Goal: Task Accomplishment & Management: Use online tool/utility

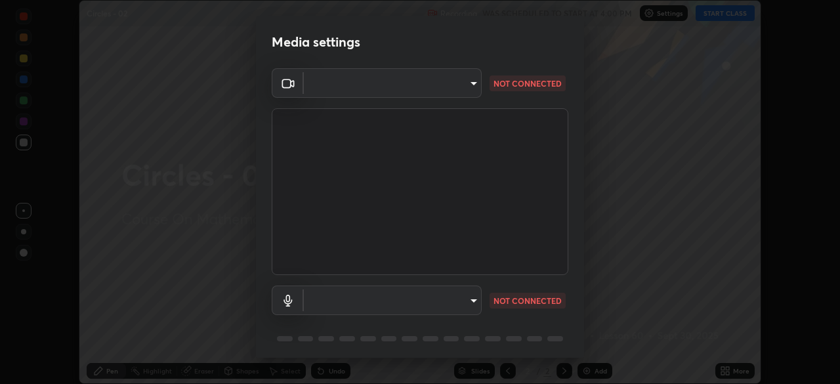
scroll to position [47, 0]
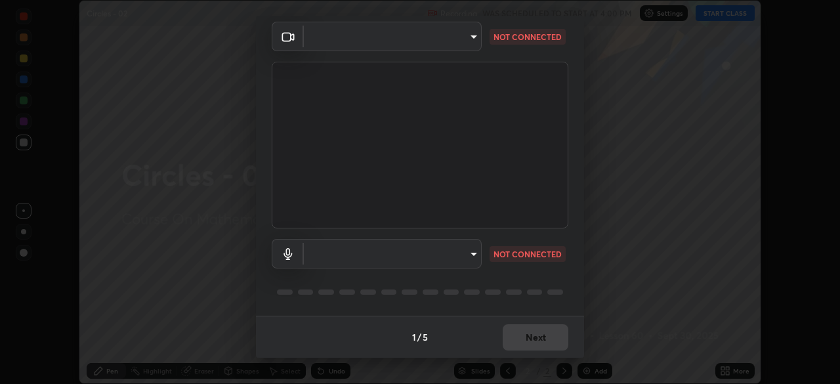
type input "8c17a5d152d90efee16c6d0123f72e1c8e3faabb66c5818a7671abbc9a97bc9a"
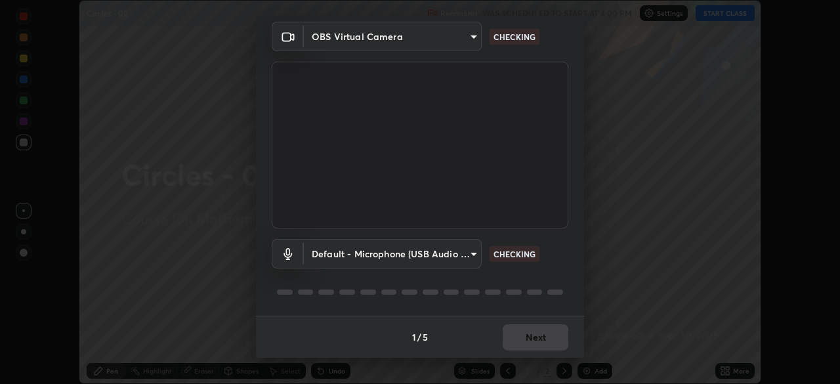
click at [390, 257] on body "Erase all Circles - 02 Recording WAS SCHEDULED TO START AT 4:00 PM Settings STA…" at bounding box center [420, 192] width 840 height 384
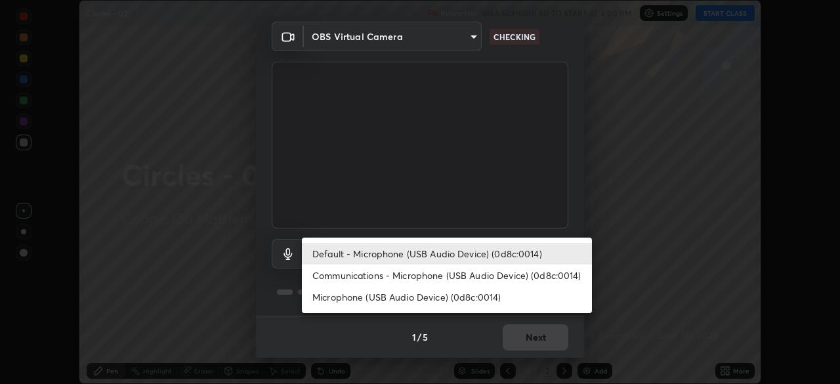
click at [381, 281] on li "Communications - Microphone (USB Audio Device) (0d8c:0014)" at bounding box center [447, 275] width 290 height 22
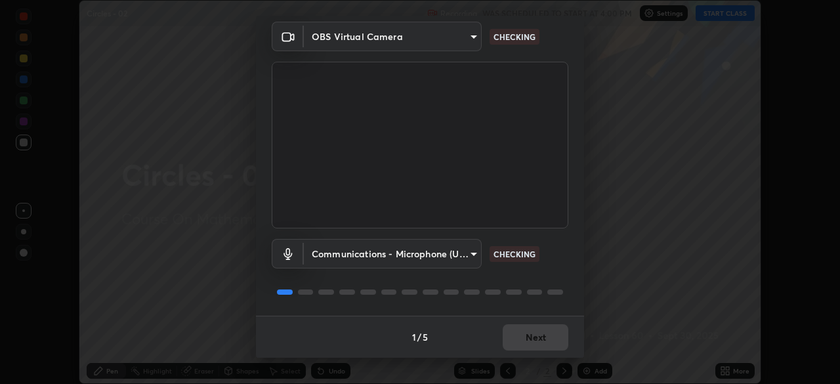
click at [366, 253] on body "Erase all Circles - 02 Recording WAS SCHEDULED TO START AT 4:00 PM Settings STA…" at bounding box center [420, 192] width 840 height 384
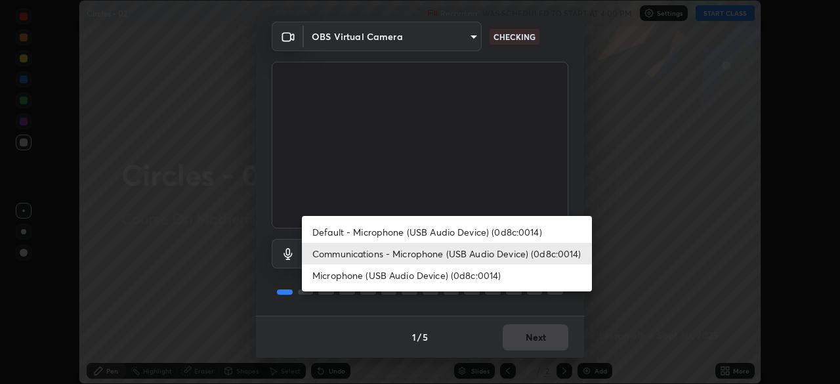
click at [354, 234] on li "Default - Microphone (USB Audio Device) (0d8c:0014)" at bounding box center [447, 232] width 290 height 22
type input "default"
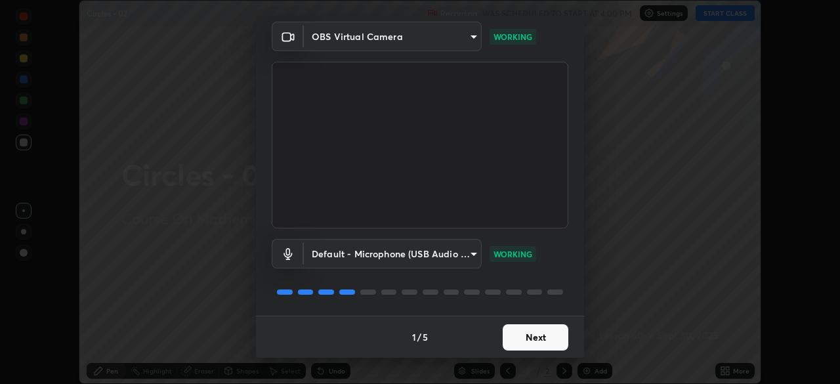
click at [532, 329] on button "Next" at bounding box center [536, 337] width 66 height 26
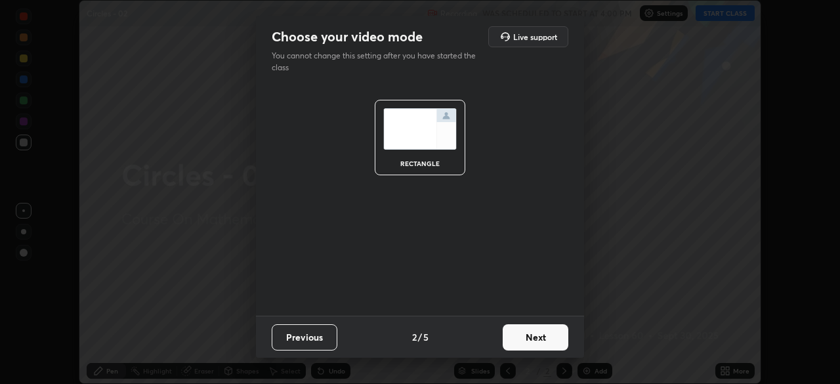
scroll to position [0, 0]
click at [533, 335] on button "Next" at bounding box center [536, 337] width 66 height 26
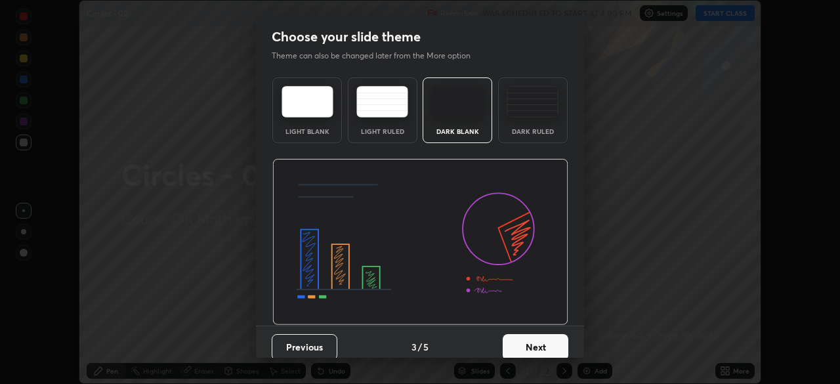
click at [538, 346] on button "Next" at bounding box center [536, 347] width 66 height 26
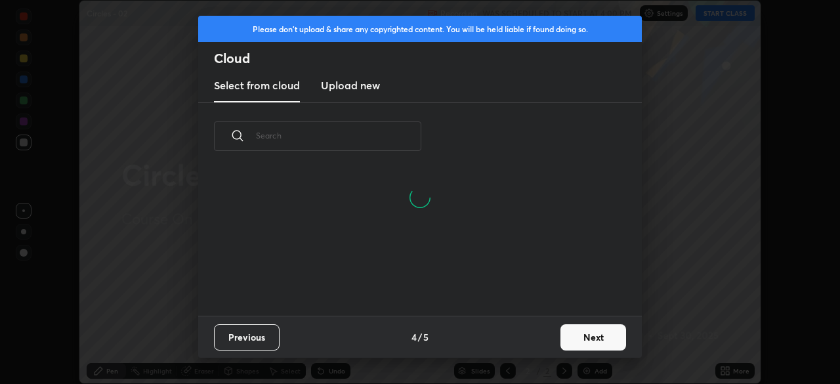
click at [571, 333] on button "Next" at bounding box center [593, 337] width 66 height 26
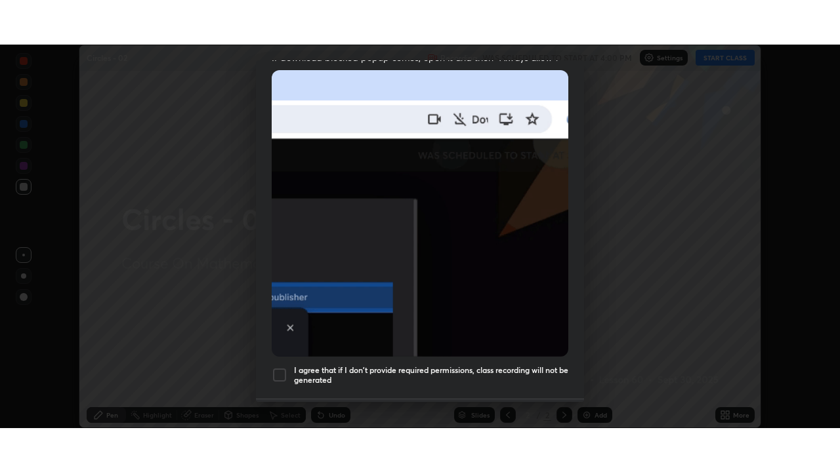
scroll to position [314, 0]
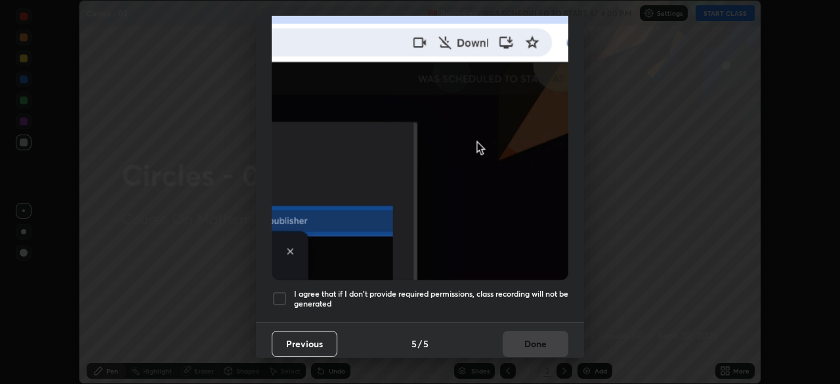
click at [528, 289] on h5 "I agree that if I don't provide required permissions, class recording will not …" at bounding box center [431, 299] width 274 height 20
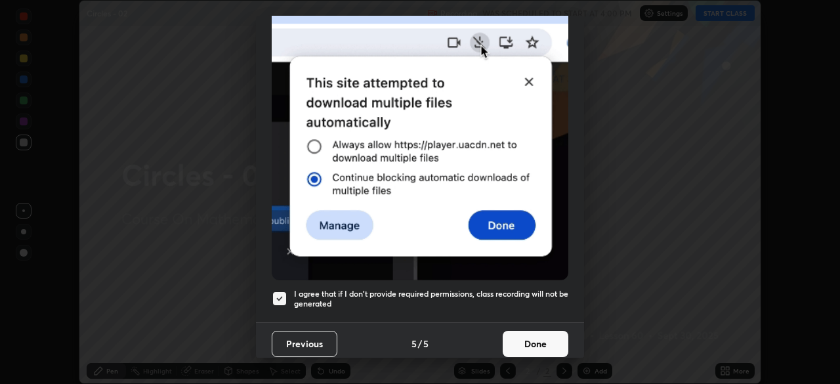
click at [533, 333] on button "Done" at bounding box center [536, 344] width 66 height 26
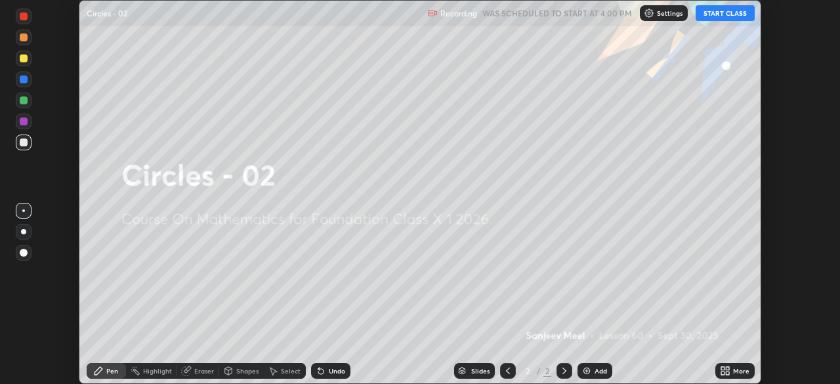
click at [733, 373] on div "More" at bounding box center [741, 370] width 16 height 7
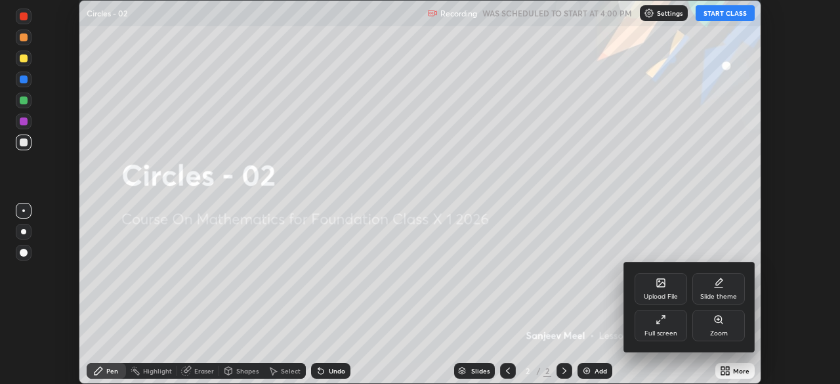
click at [653, 329] on div "Full screen" at bounding box center [660, 325] width 52 height 31
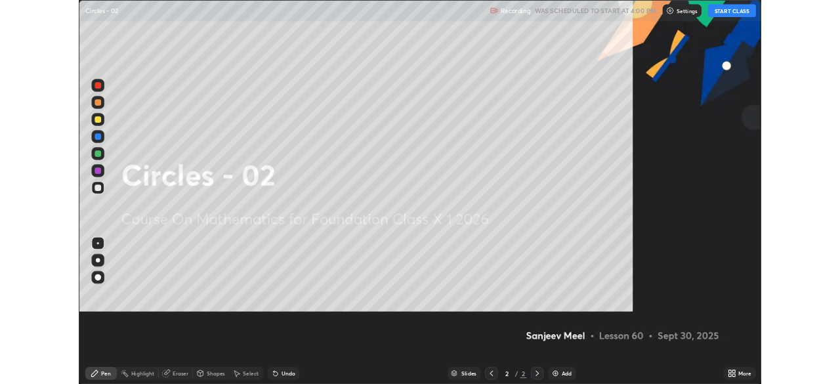
scroll to position [472, 840]
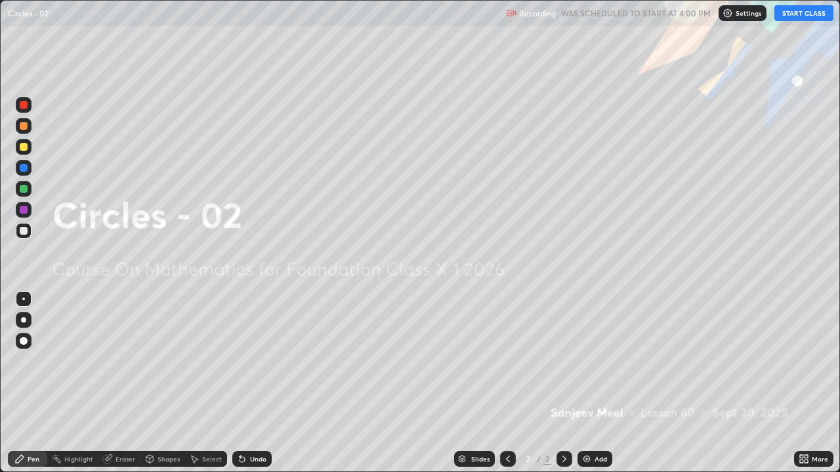
click at [795, 18] on button "START CLASS" at bounding box center [803, 13] width 59 height 16
click at [815, 15] on button "START CLASS" at bounding box center [803, 13] width 59 height 16
click at [598, 383] on div "Add" at bounding box center [600, 459] width 12 height 7
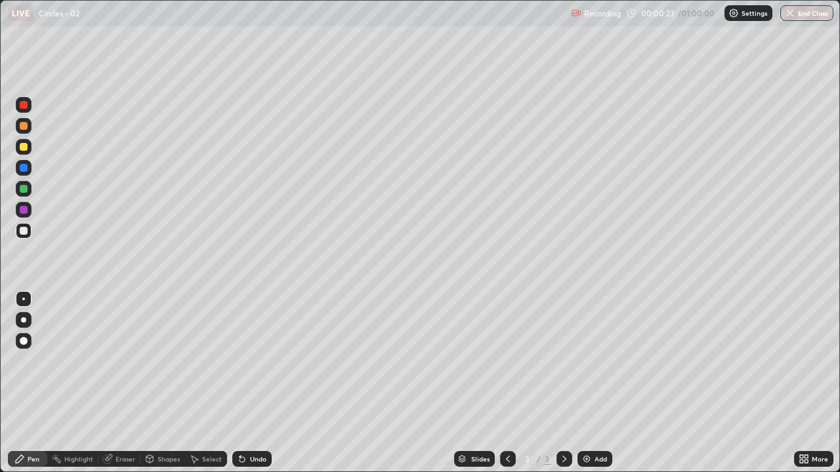
click at [154, 383] on div "Shapes" at bounding box center [162, 459] width 45 height 16
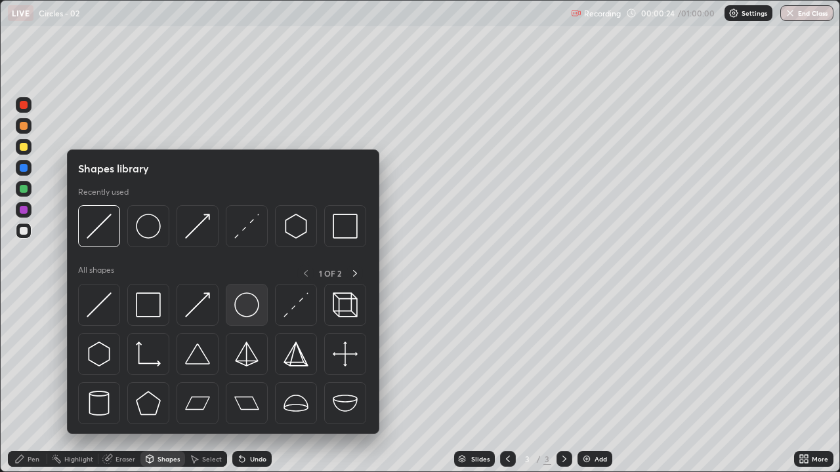
click at [243, 301] on img at bounding box center [246, 305] width 25 height 25
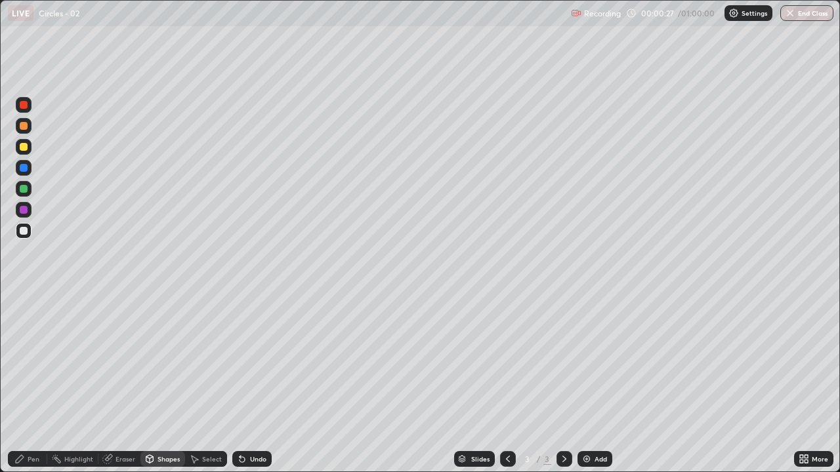
click at [161, 383] on div "Shapes" at bounding box center [168, 459] width 22 height 7
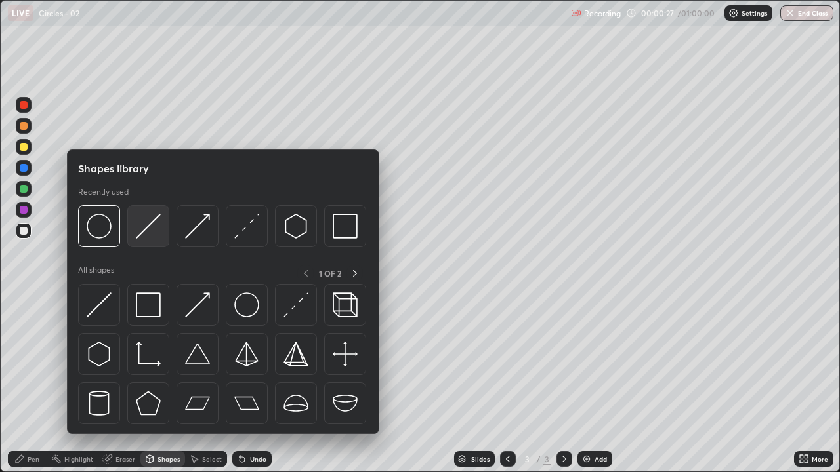
click at [140, 232] on img at bounding box center [148, 226] width 25 height 25
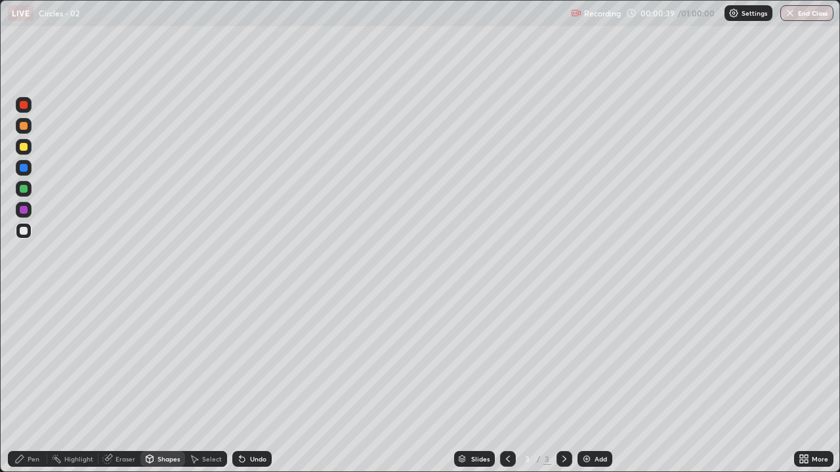
click at [39, 383] on div "Pen" at bounding box center [34, 459] width 12 height 7
click at [255, 383] on div "Undo" at bounding box center [258, 459] width 16 height 7
click at [251, 383] on div "Undo" at bounding box center [258, 459] width 16 height 7
click at [155, 383] on div "Shapes" at bounding box center [162, 459] width 45 height 16
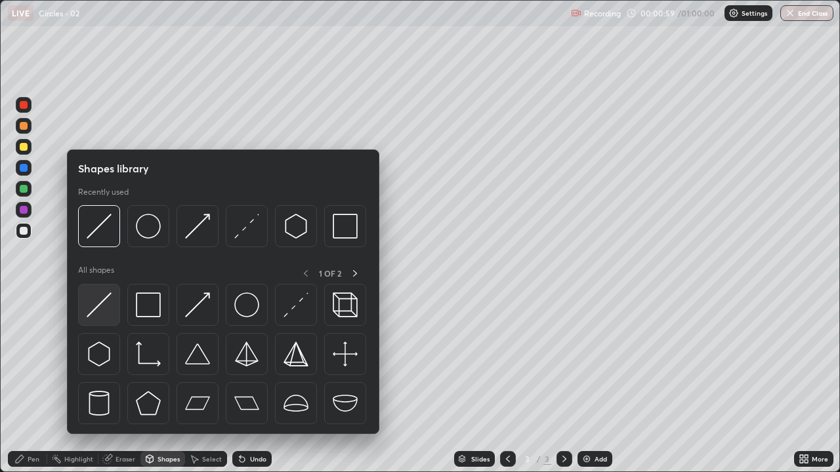
click at [113, 318] on div at bounding box center [99, 305] width 42 height 42
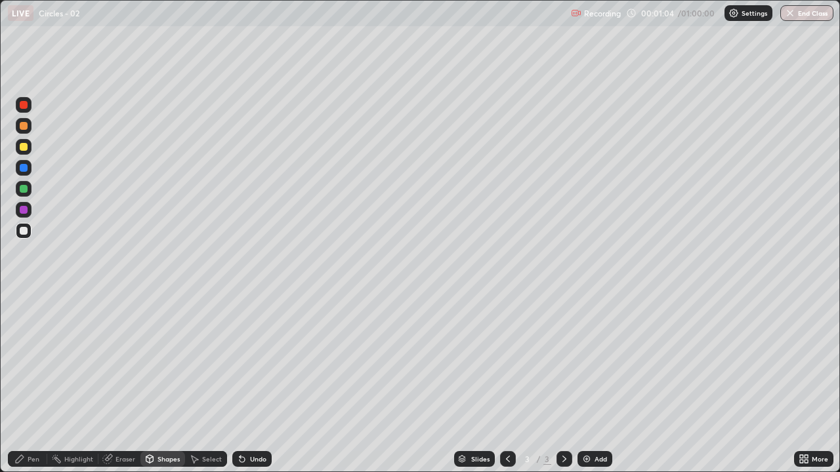
click at [22, 383] on icon at bounding box center [20, 459] width 8 height 8
click at [594, 383] on div "Add" at bounding box center [600, 459] width 12 height 7
click at [27, 211] on div at bounding box center [24, 210] width 8 height 8
click at [159, 383] on div "Shapes" at bounding box center [168, 459] width 22 height 7
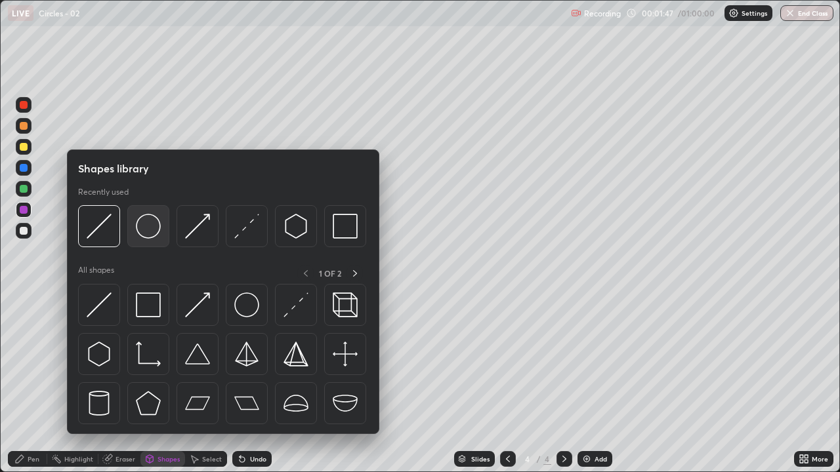
click at [154, 236] on img at bounding box center [148, 226] width 25 height 25
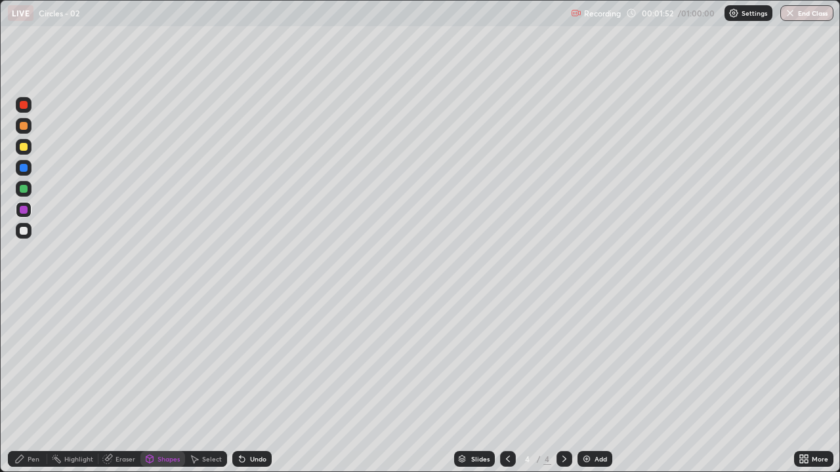
click at [256, 383] on div "Undo" at bounding box center [258, 459] width 16 height 7
click at [150, 383] on icon at bounding box center [149, 458] width 7 height 2
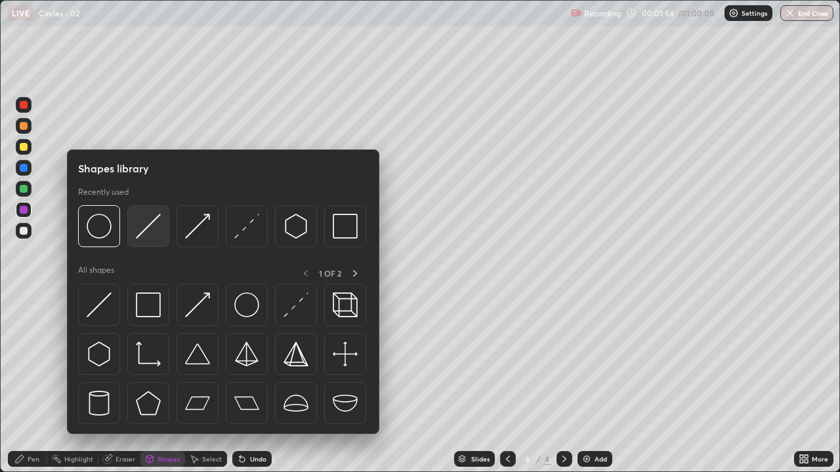
click at [150, 236] on img at bounding box center [148, 226] width 25 height 25
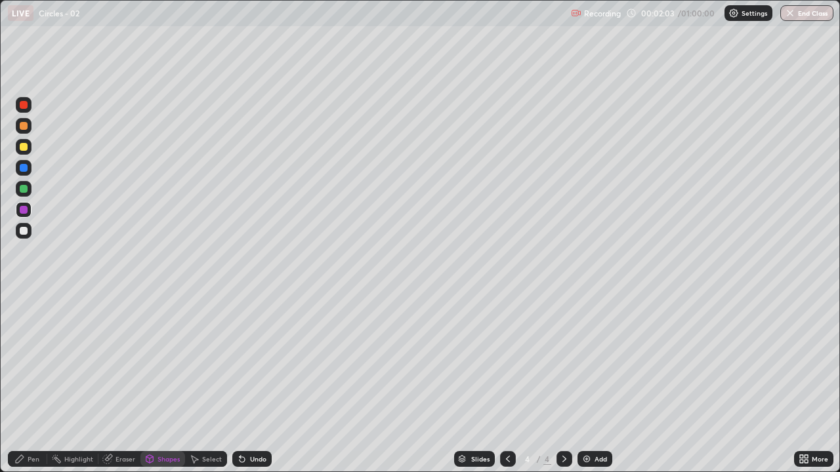
click at [33, 383] on div "Pen" at bounding box center [34, 459] width 12 height 7
click at [146, 383] on icon at bounding box center [149, 458] width 7 height 2
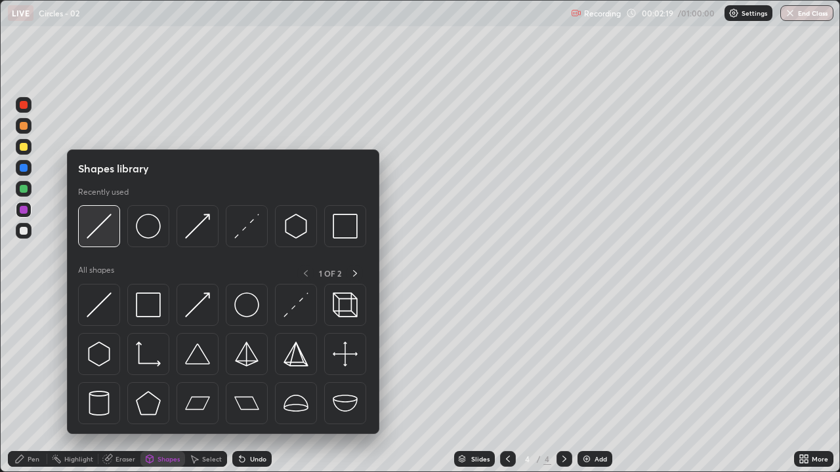
click at [112, 218] on img at bounding box center [99, 226] width 25 height 25
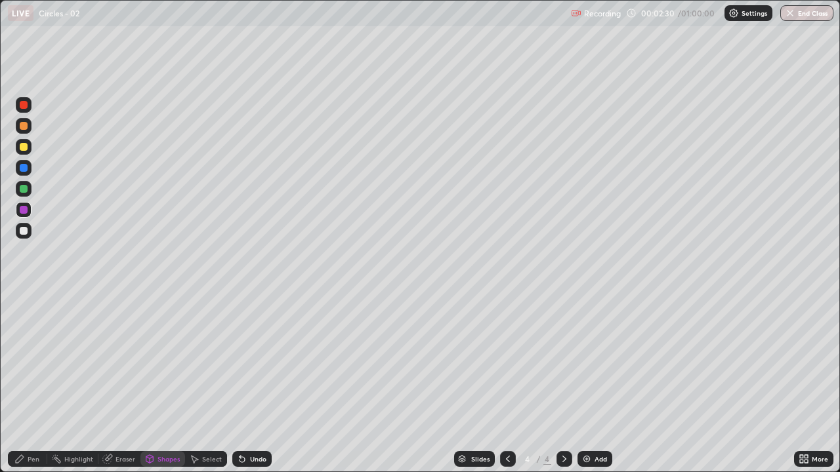
click at [33, 383] on div "Pen" at bounding box center [34, 459] width 12 height 7
click at [160, 383] on div "Shapes" at bounding box center [168, 459] width 22 height 7
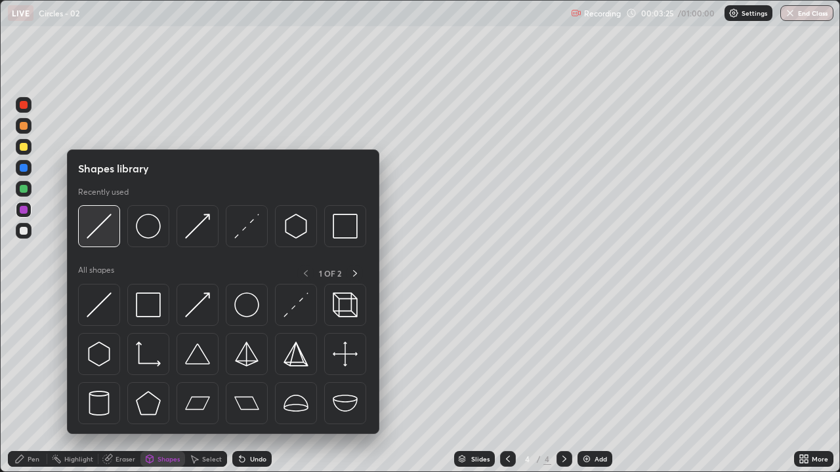
click at [108, 234] on img at bounding box center [99, 226] width 25 height 25
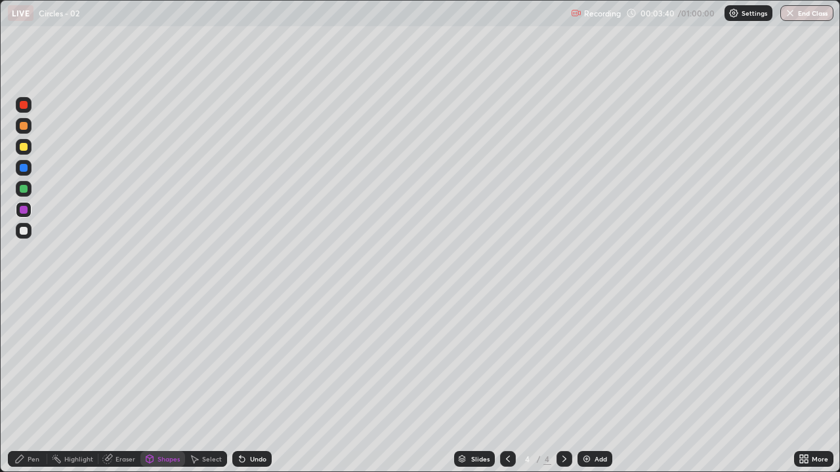
click at [35, 383] on div "Pen" at bounding box center [34, 459] width 12 height 7
click at [114, 383] on div "Eraser" at bounding box center [119, 459] width 42 height 16
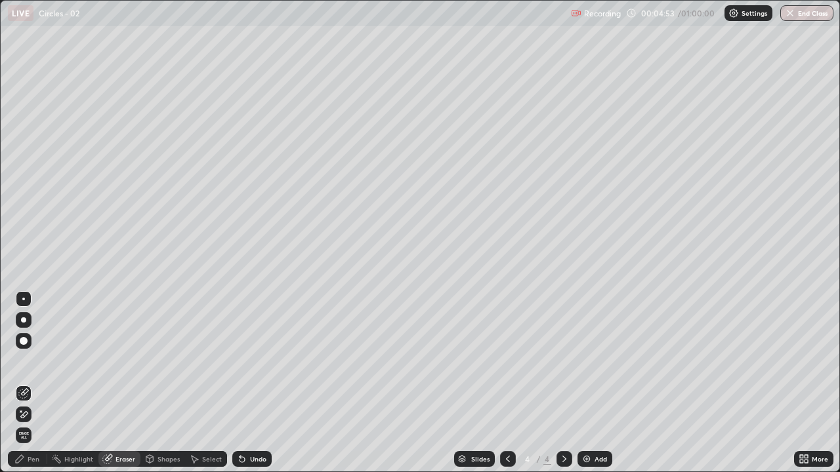
click at [24, 341] on div at bounding box center [24, 341] width 8 height 8
click at [29, 383] on div "Pen" at bounding box center [34, 459] width 12 height 7
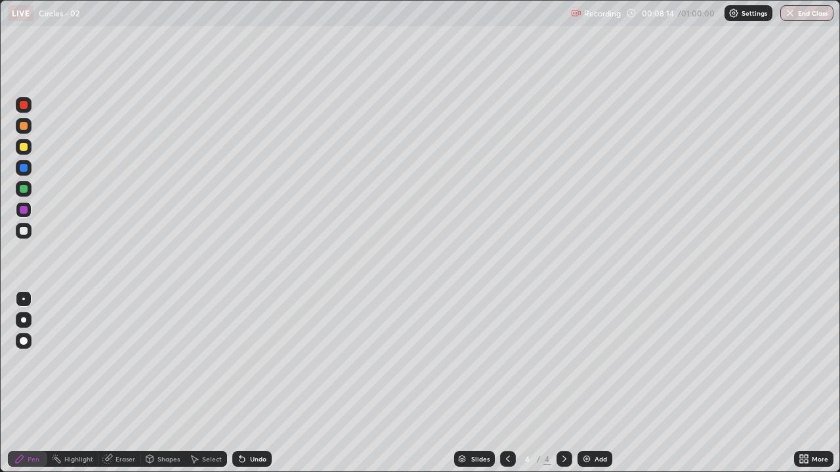
click at [24, 231] on div at bounding box center [24, 231] width 8 height 8
click at [258, 383] on div "Undo" at bounding box center [258, 459] width 16 height 7
click at [242, 383] on icon at bounding box center [242, 459] width 10 height 10
click at [254, 383] on div "Undo" at bounding box center [258, 459] width 16 height 7
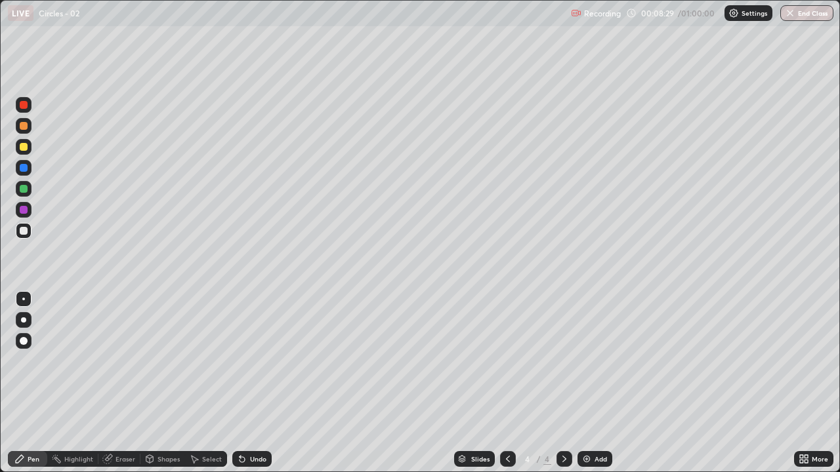
click at [253, 383] on div "Undo" at bounding box center [258, 459] width 16 height 7
click at [252, 383] on div "Undo" at bounding box center [251, 459] width 39 height 16
click at [247, 383] on div "Undo" at bounding box center [251, 459] width 39 height 16
click at [257, 383] on div "Undo" at bounding box center [251, 459] width 39 height 16
click at [250, 383] on div "Undo" at bounding box center [258, 459] width 16 height 7
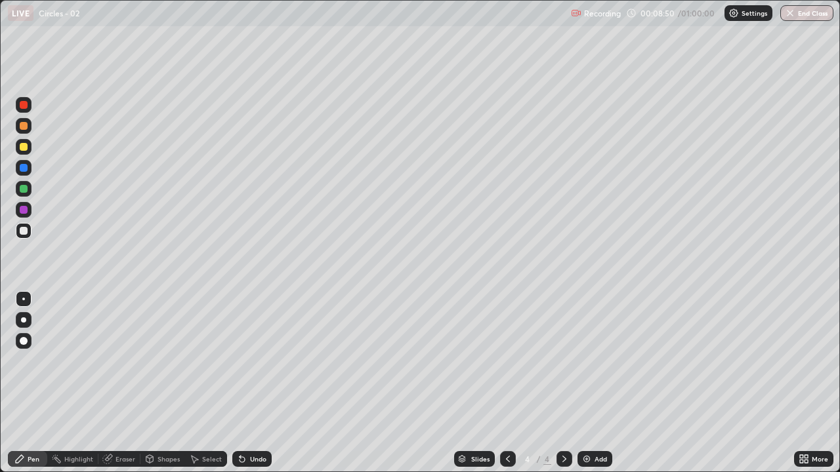
click at [246, 383] on div "Undo" at bounding box center [251, 459] width 39 height 16
click at [253, 383] on div "Undo" at bounding box center [258, 459] width 16 height 7
click at [252, 383] on div "Undo" at bounding box center [258, 459] width 16 height 7
click at [255, 383] on div "Undo" at bounding box center [258, 459] width 16 height 7
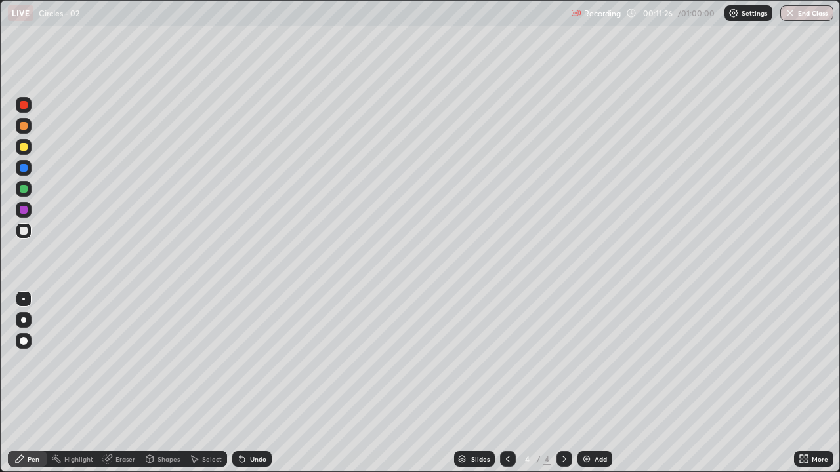
click at [250, 383] on div "Undo" at bounding box center [258, 459] width 16 height 7
click at [258, 383] on div "Undo" at bounding box center [258, 459] width 16 height 7
click at [253, 383] on div "Undo" at bounding box center [258, 459] width 16 height 7
click at [255, 383] on div "Undo" at bounding box center [258, 459] width 16 height 7
click at [253, 383] on div "Undo" at bounding box center [258, 459] width 16 height 7
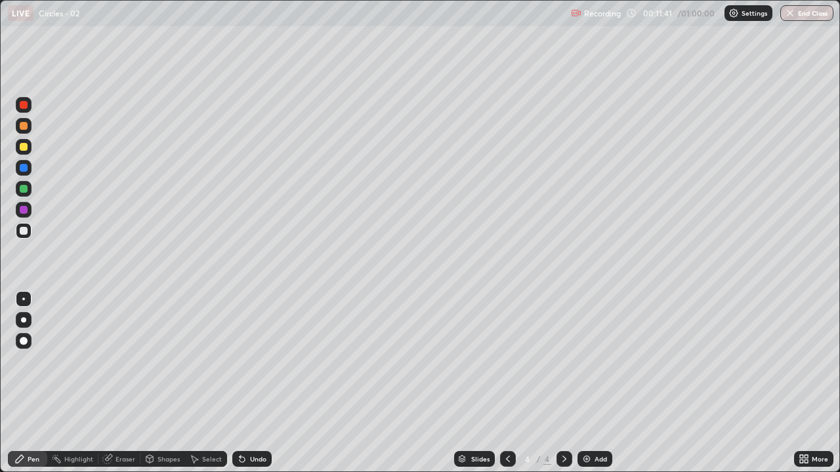
click at [254, 383] on div "Undo" at bounding box center [258, 459] width 16 height 7
click at [251, 383] on div "Undo" at bounding box center [251, 459] width 39 height 16
click at [250, 383] on div "Undo" at bounding box center [258, 459] width 16 height 7
click at [252, 383] on div "Undo" at bounding box center [258, 459] width 16 height 7
click at [251, 383] on div "Undo" at bounding box center [251, 459] width 39 height 16
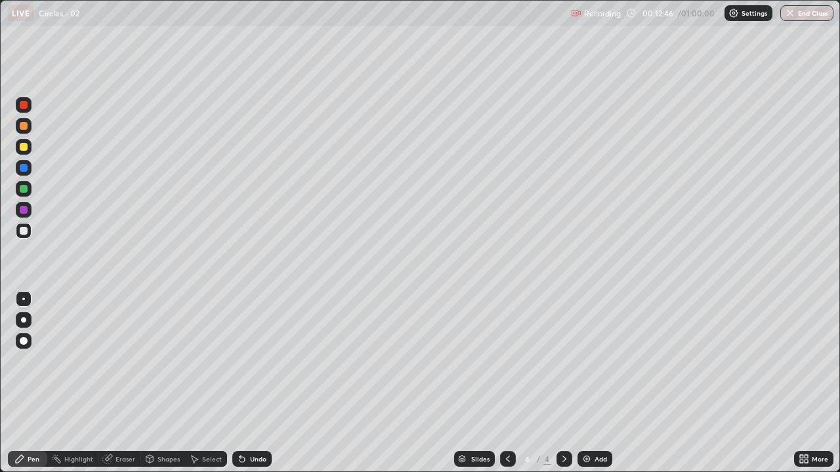
click at [251, 383] on div "Undo" at bounding box center [251, 459] width 39 height 16
click at [254, 383] on div "Undo" at bounding box center [251, 459] width 39 height 16
click at [258, 383] on div "Undo" at bounding box center [258, 459] width 16 height 7
click at [259, 383] on div "Undo" at bounding box center [258, 459] width 16 height 7
click at [264, 383] on div "Undo" at bounding box center [258, 459] width 16 height 7
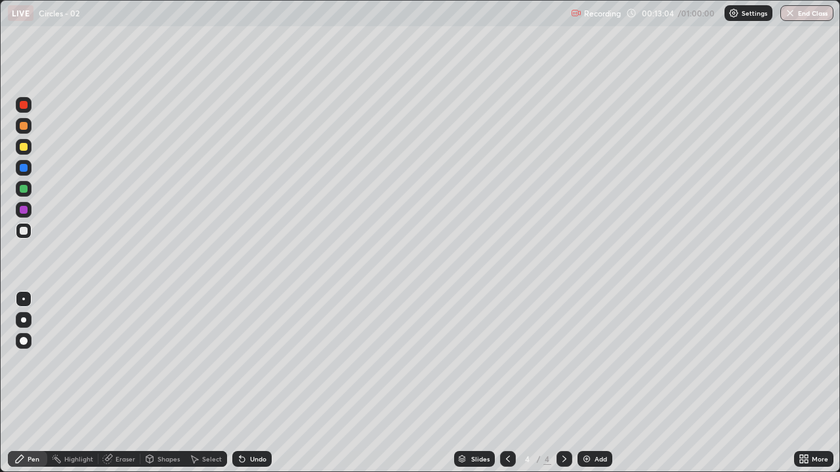
click at [266, 383] on div "Undo" at bounding box center [251, 459] width 39 height 16
click at [263, 383] on div "Undo" at bounding box center [258, 459] width 16 height 7
click at [266, 383] on div "Undo" at bounding box center [251, 459] width 39 height 16
click at [812, 383] on div "More" at bounding box center [820, 459] width 16 height 7
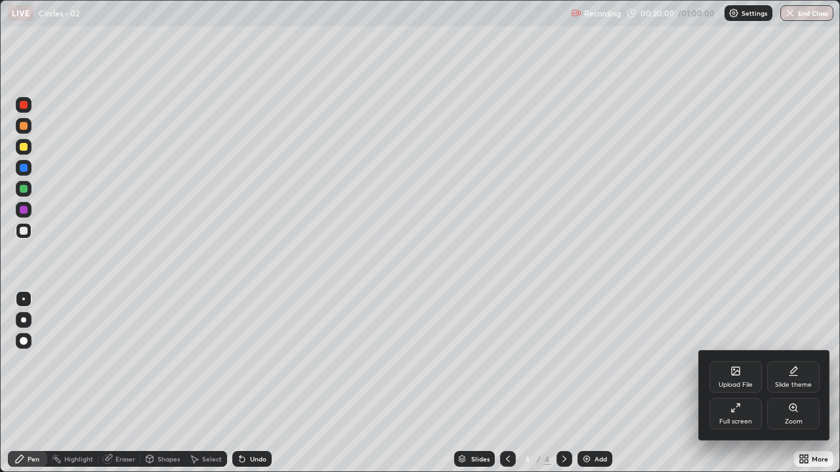
click at [737, 383] on icon at bounding box center [735, 408] width 10 height 10
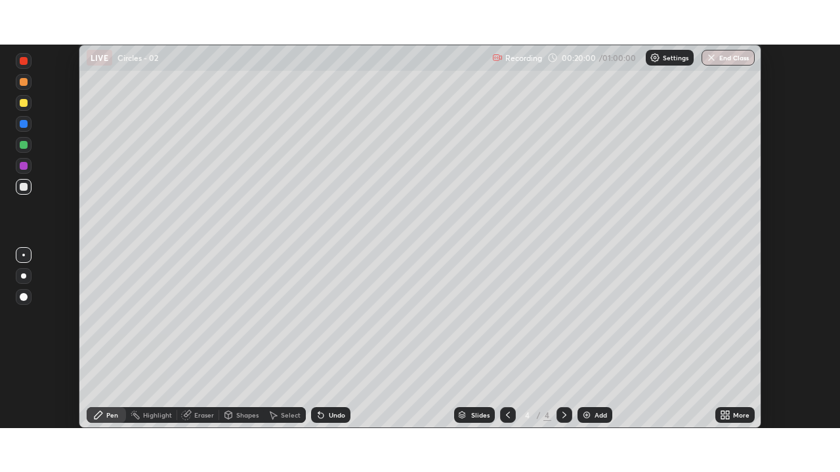
scroll to position [65220, 64764]
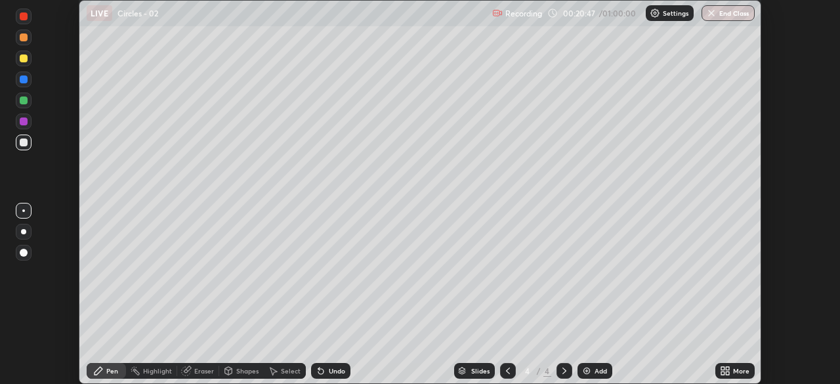
click at [727, 368] on icon at bounding box center [727, 368] width 3 height 3
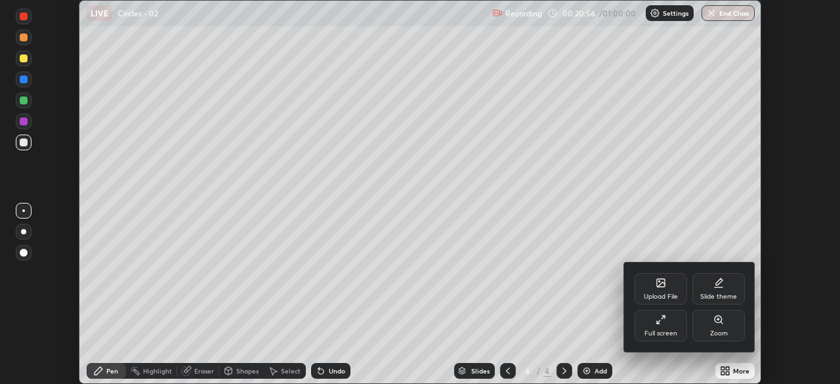
click at [670, 286] on div "Upload File" at bounding box center [660, 288] width 52 height 31
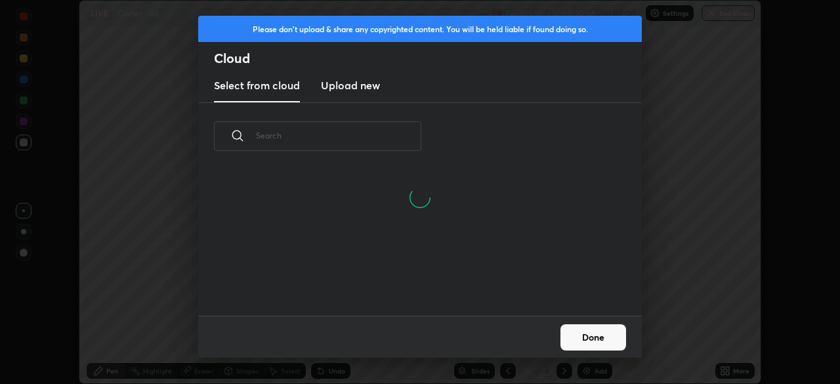
click at [365, 91] on h3 "Upload new" at bounding box center [350, 85] width 59 height 16
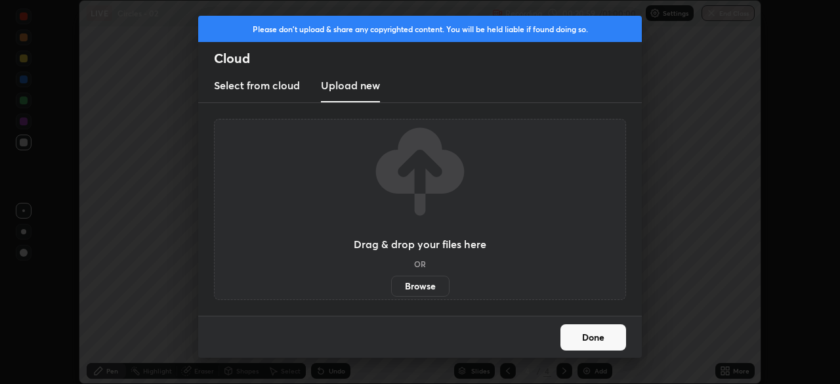
click at [423, 283] on label "Browse" at bounding box center [420, 286] width 58 height 21
click at [391, 283] on input "Browse" at bounding box center [391, 286] width 0 height 21
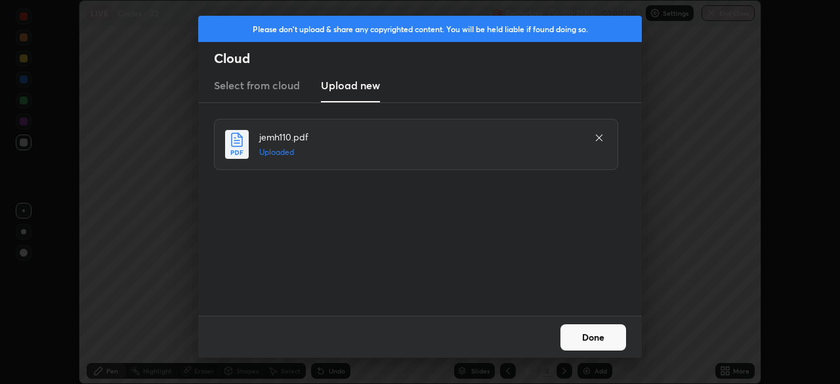
click at [602, 339] on button "Done" at bounding box center [593, 337] width 66 height 26
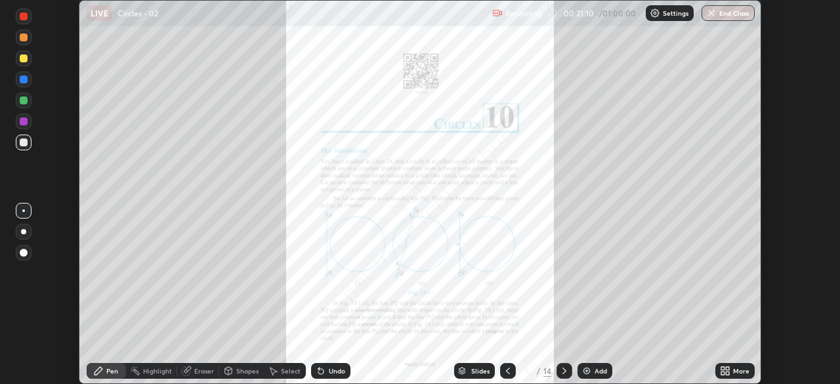
click at [727, 368] on icon at bounding box center [727, 368] width 3 height 3
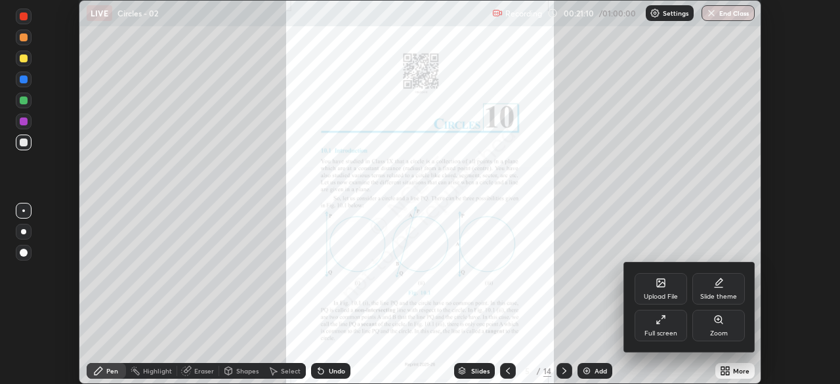
click at [672, 330] on div "Full screen" at bounding box center [660, 333] width 33 height 7
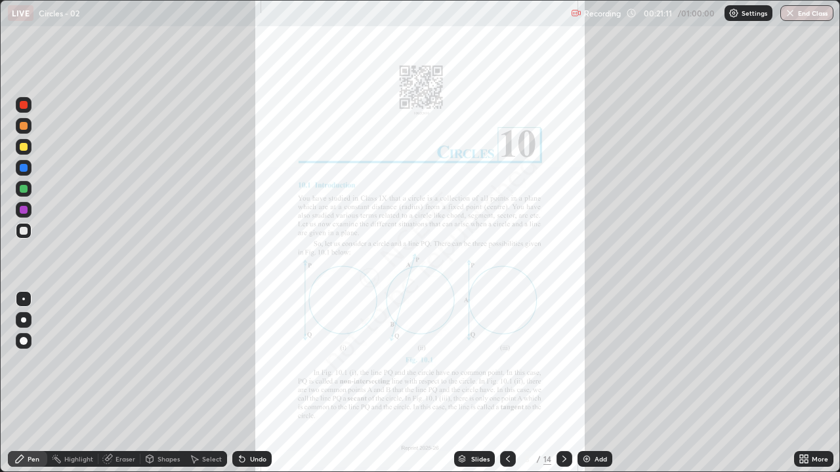
scroll to position [472, 840]
click at [563, 383] on icon at bounding box center [564, 459] width 10 height 10
click at [565, 383] on div at bounding box center [564, 459] width 16 height 26
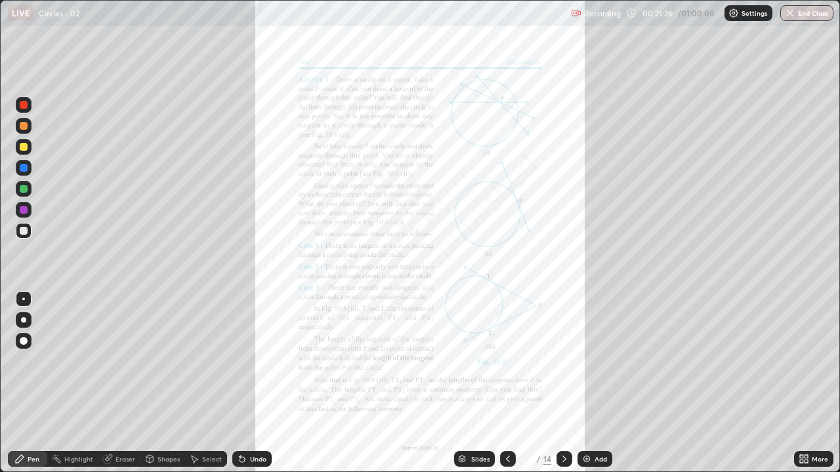
click at [564, 383] on icon at bounding box center [564, 459] width 10 height 10
click at [562, 383] on icon at bounding box center [564, 459] width 10 height 10
click at [808, 383] on icon at bounding box center [803, 459] width 10 height 10
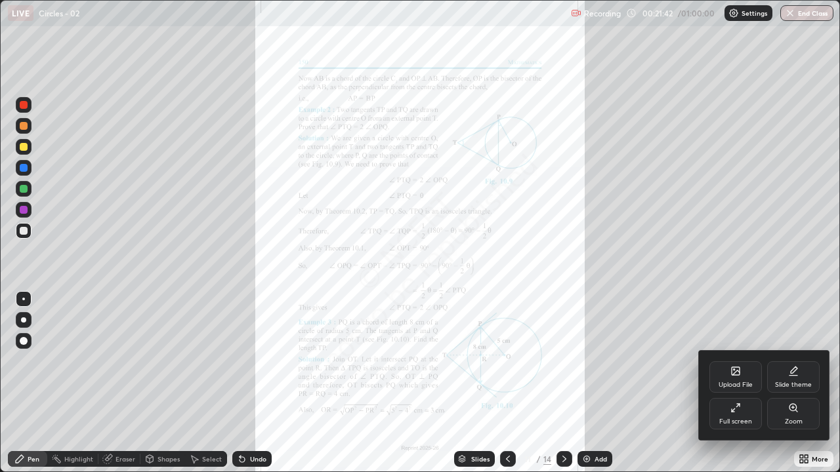
click at [786, 383] on div "Zoom" at bounding box center [793, 413] width 52 height 31
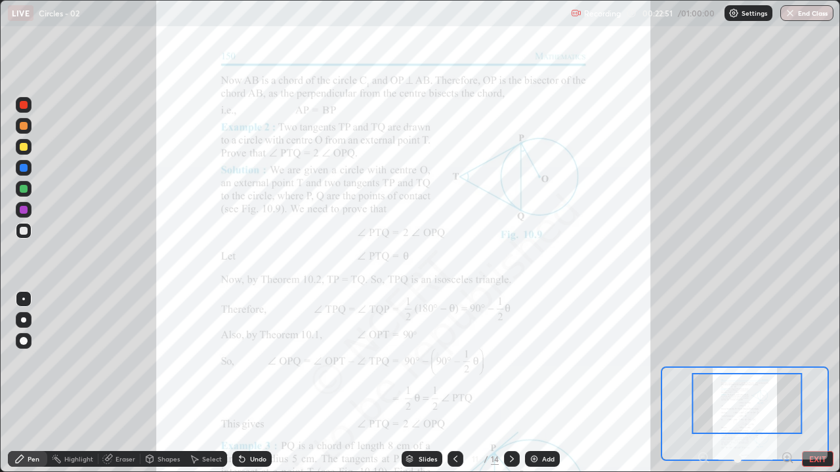
click at [24, 209] on div at bounding box center [24, 210] width 8 height 8
click at [247, 383] on div "Undo" at bounding box center [251, 459] width 39 height 16
click at [241, 383] on icon at bounding box center [241, 459] width 5 height 5
click at [239, 383] on icon at bounding box center [239, 456] width 1 height 1
click at [255, 383] on div "Undo" at bounding box center [258, 459] width 16 height 7
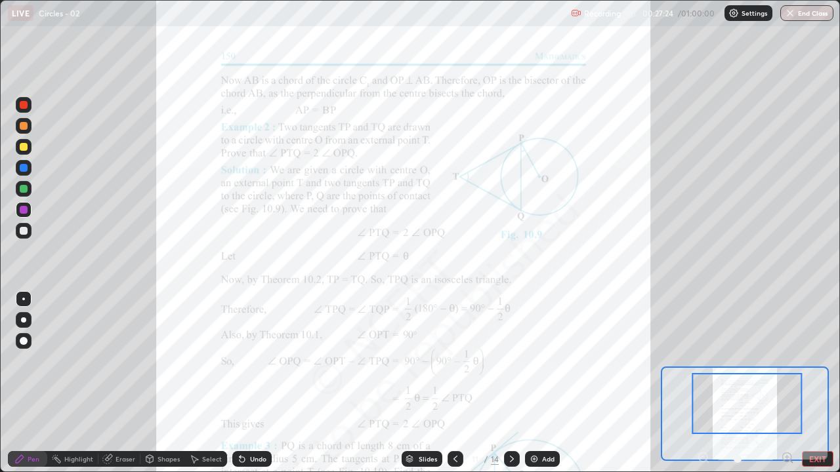
click at [243, 383] on icon at bounding box center [242, 459] width 10 height 10
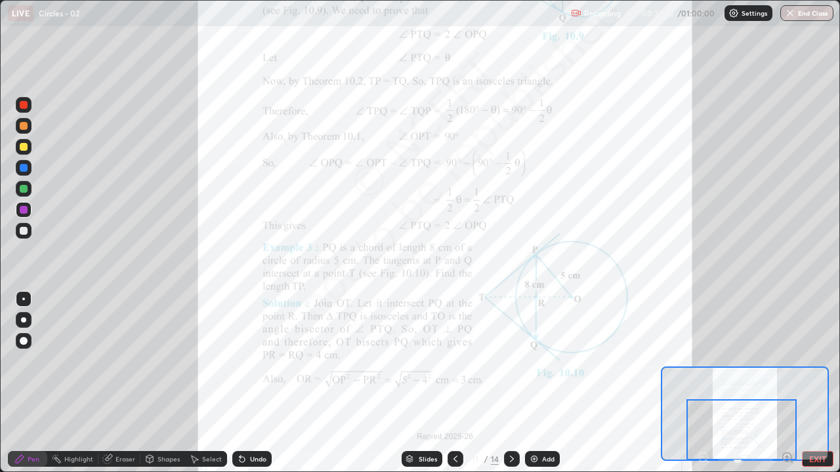
click at [121, 383] on div "Eraser" at bounding box center [125, 459] width 20 height 7
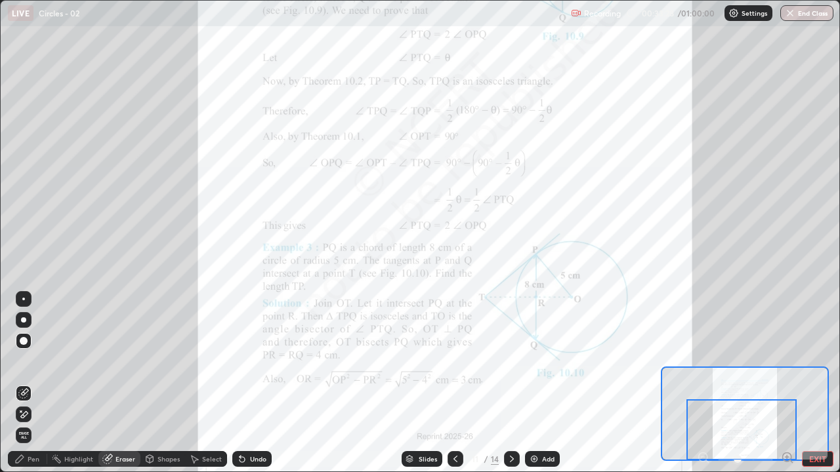
click at [28, 383] on div "Pen" at bounding box center [34, 459] width 12 height 7
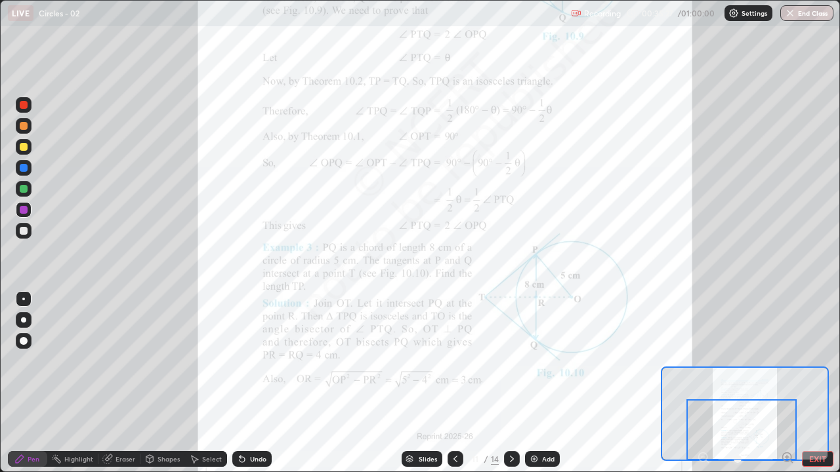
click at [119, 383] on div "Eraser" at bounding box center [125, 459] width 20 height 7
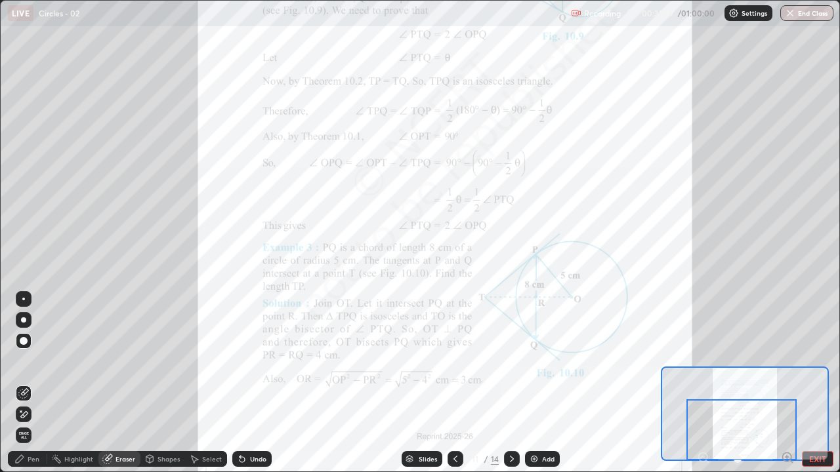
click at [36, 383] on div "Pen" at bounding box center [34, 459] width 12 height 7
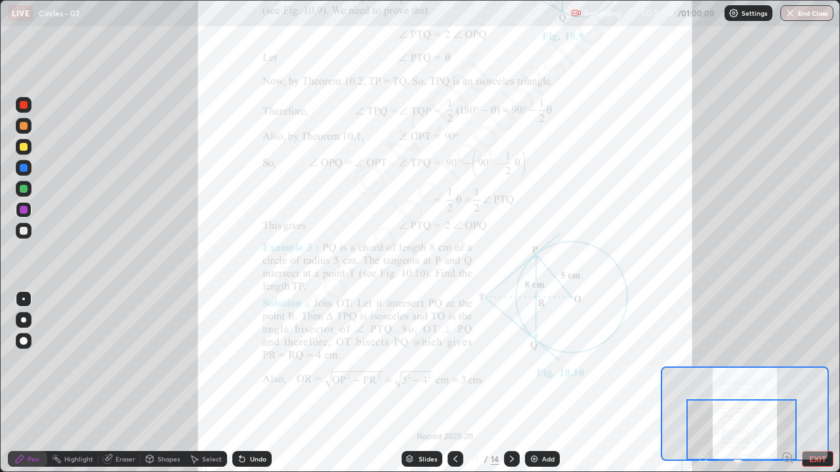
click at [250, 383] on div "Undo" at bounding box center [258, 459] width 16 height 7
click at [24, 188] on div at bounding box center [24, 189] width 8 height 8
click at [253, 383] on div "Undo" at bounding box center [258, 459] width 16 height 7
click at [510, 383] on icon at bounding box center [511, 459] width 10 height 10
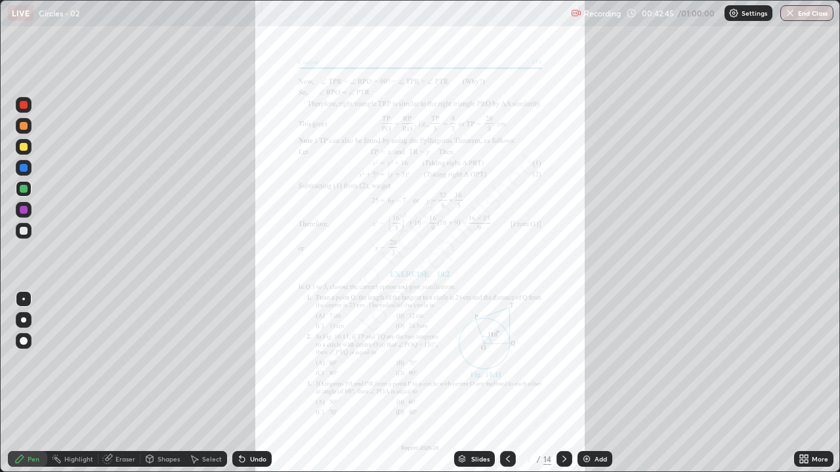
click at [806, 383] on icon at bounding box center [803, 459] width 10 height 10
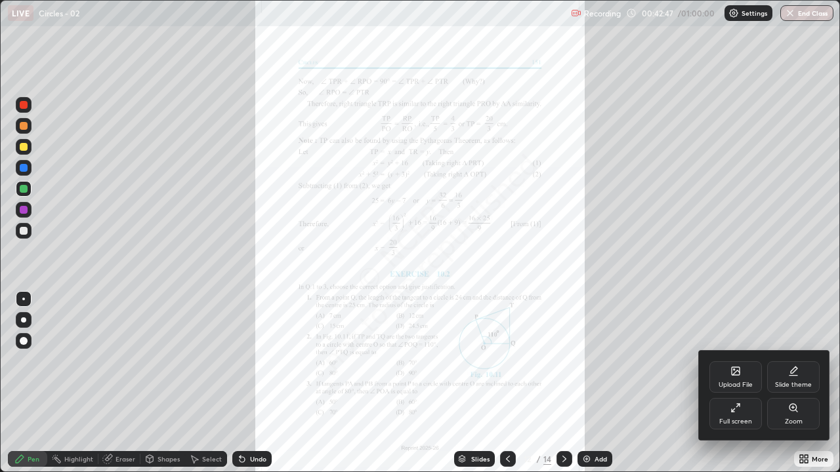
click at [781, 383] on div "Zoom" at bounding box center [793, 413] width 52 height 31
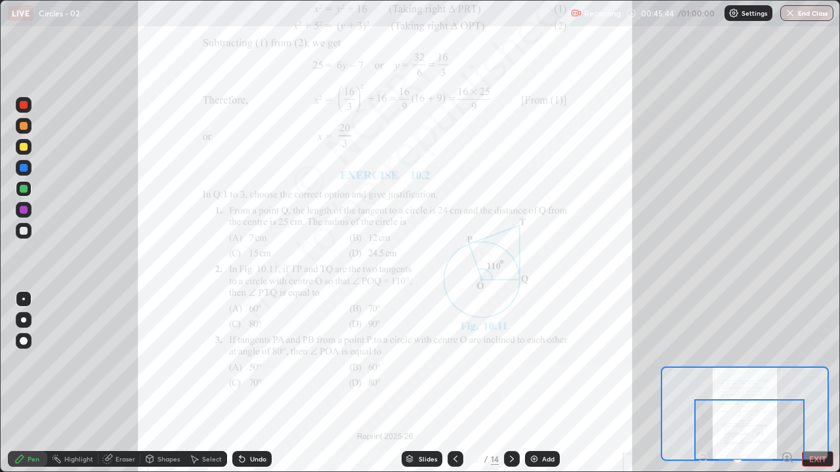
click at [510, 383] on icon at bounding box center [511, 459] width 10 height 10
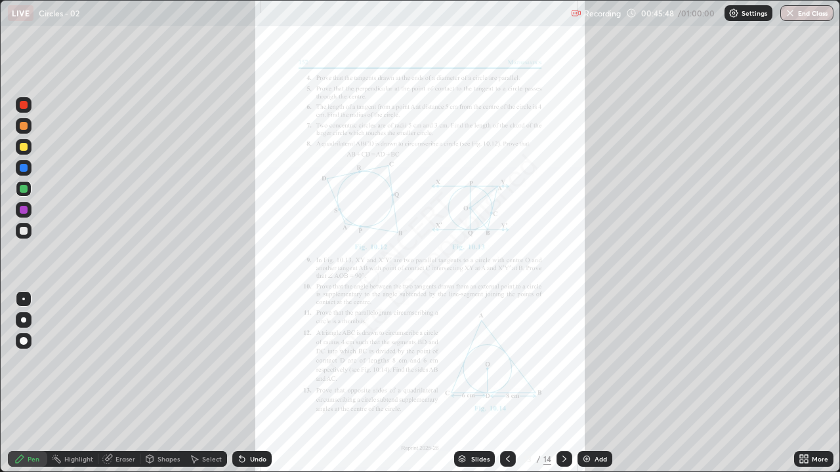
click at [800, 383] on icon at bounding box center [801, 461] width 3 height 3
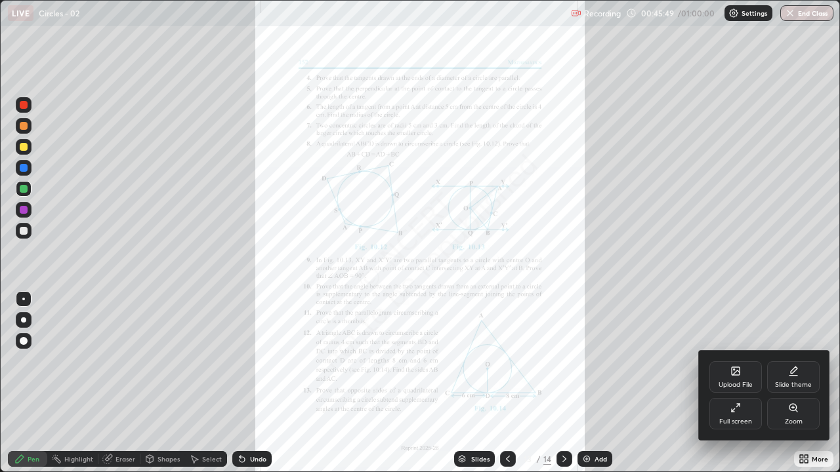
click at [788, 383] on div "Zoom" at bounding box center [794, 422] width 18 height 7
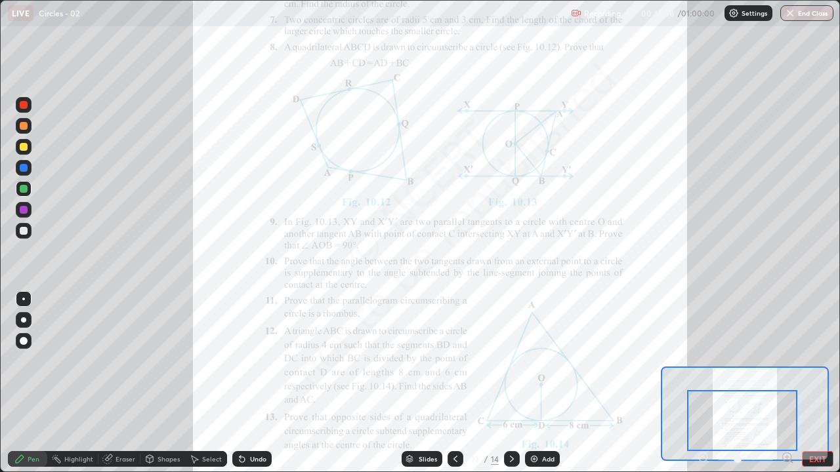
click at [24, 211] on div at bounding box center [24, 210] width 8 height 8
click at [255, 383] on div "Undo" at bounding box center [258, 459] width 16 height 7
click at [253, 383] on div "Undo" at bounding box center [258, 459] width 16 height 7
click at [251, 383] on div "Undo" at bounding box center [251, 459] width 39 height 16
click at [250, 383] on div "Undo" at bounding box center [258, 459] width 16 height 7
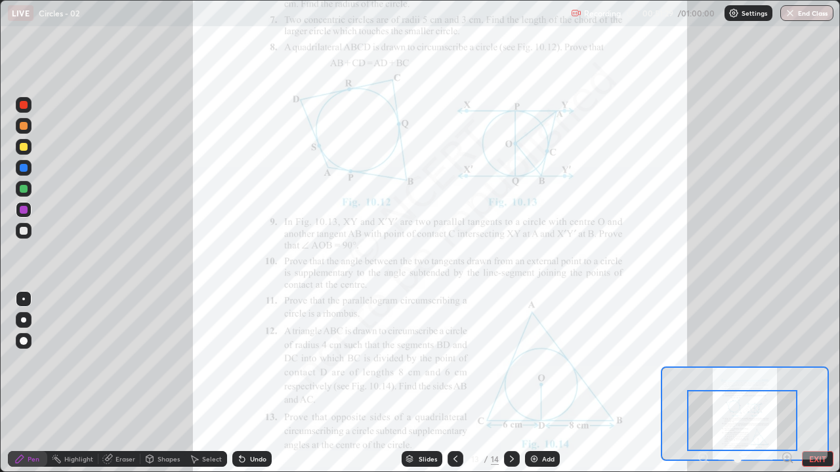
click at [252, 383] on div "Undo" at bounding box center [258, 459] width 16 height 7
click at [251, 383] on div "Undo" at bounding box center [258, 459] width 16 height 7
click at [250, 383] on div "Undo" at bounding box center [258, 459] width 16 height 7
click at [251, 383] on div "Undo" at bounding box center [258, 459] width 16 height 7
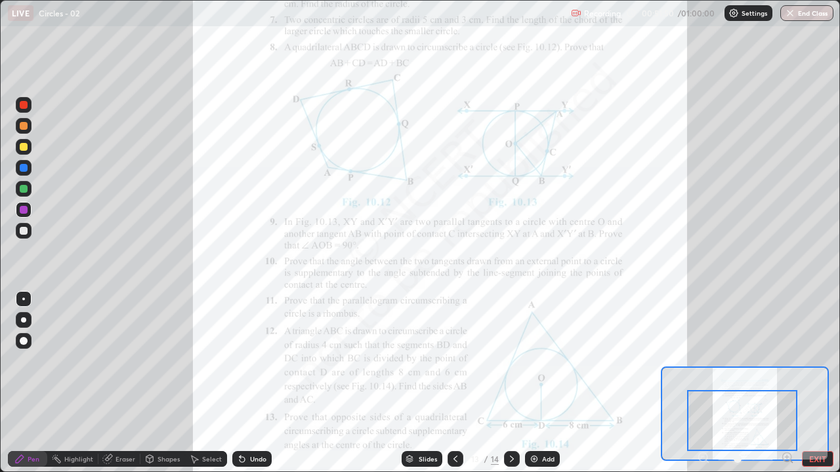
click at [250, 383] on div "Undo" at bounding box center [251, 459] width 39 height 16
click at [246, 383] on div "Undo" at bounding box center [251, 459] width 39 height 16
click at [243, 383] on icon at bounding box center [241, 459] width 5 height 5
click at [242, 383] on icon at bounding box center [241, 459] width 5 height 5
click at [252, 383] on div "Undo" at bounding box center [258, 459] width 16 height 7
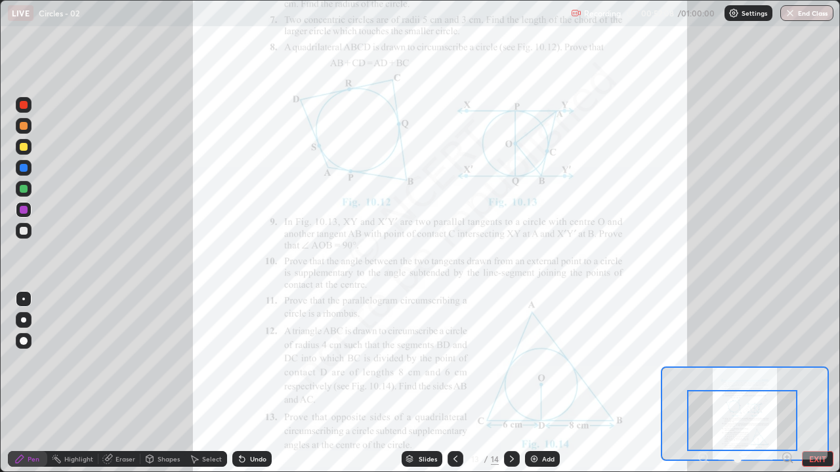
click at [250, 383] on div "Undo" at bounding box center [258, 459] width 16 height 7
click at [125, 383] on div "Eraser" at bounding box center [125, 459] width 20 height 7
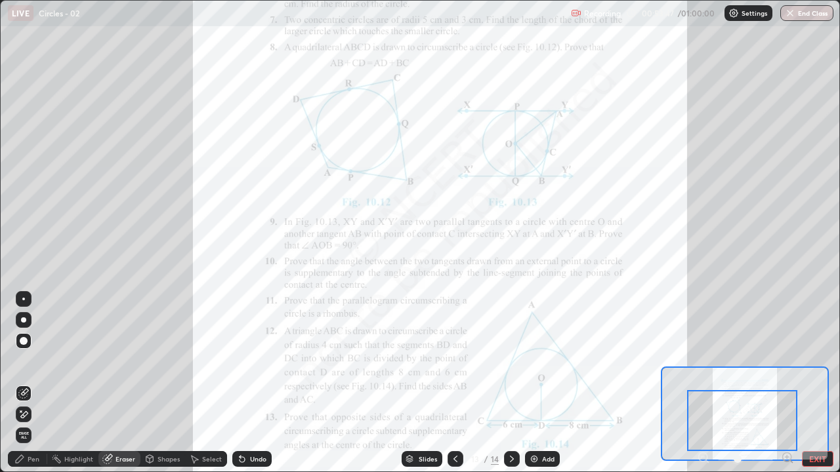
click at [35, 383] on div "Pen" at bounding box center [27, 459] width 39 height 16
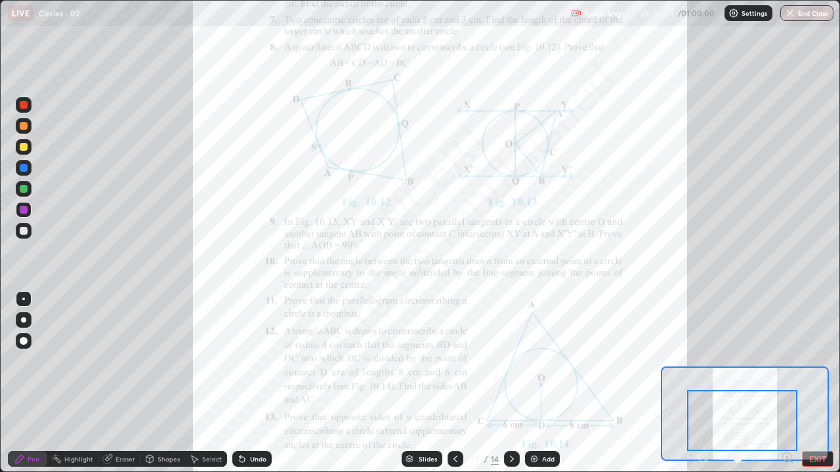
click at [250, 383] on div "Undo" at bounding box center [258, 459] width 16 height 7
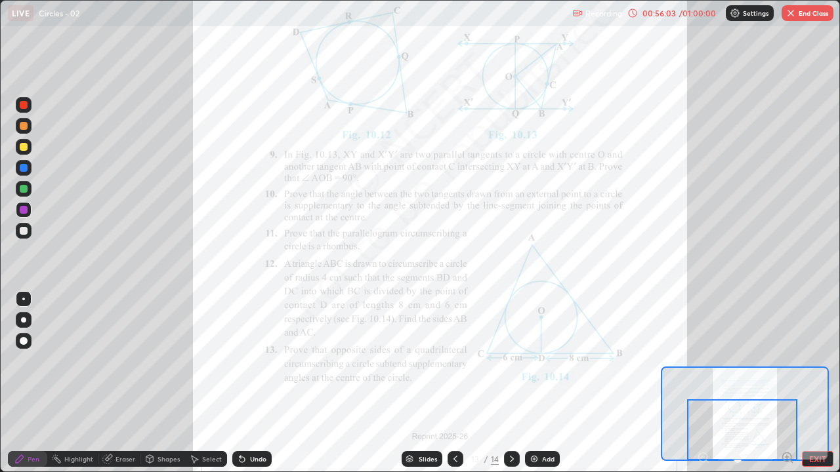
click at [128, 383] on div "Eraser" at bounding box center [119, 459] width 42 height 16
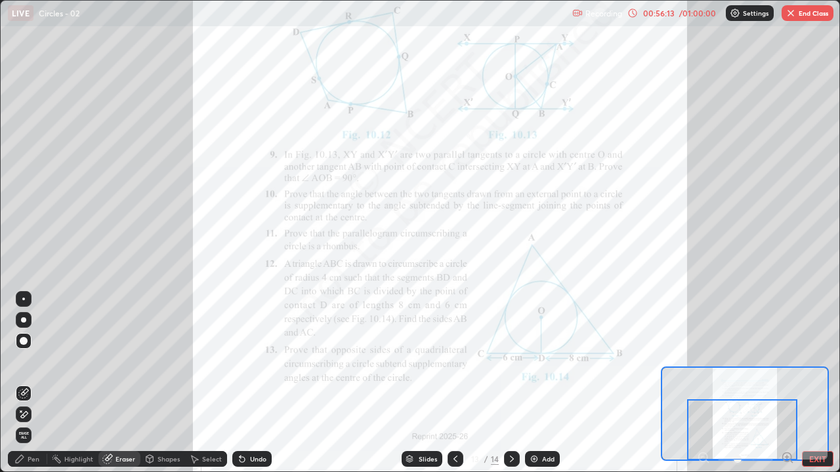
click at [36, 383] on div "Pen" at bounding box center [34, 459] width 12 height 7
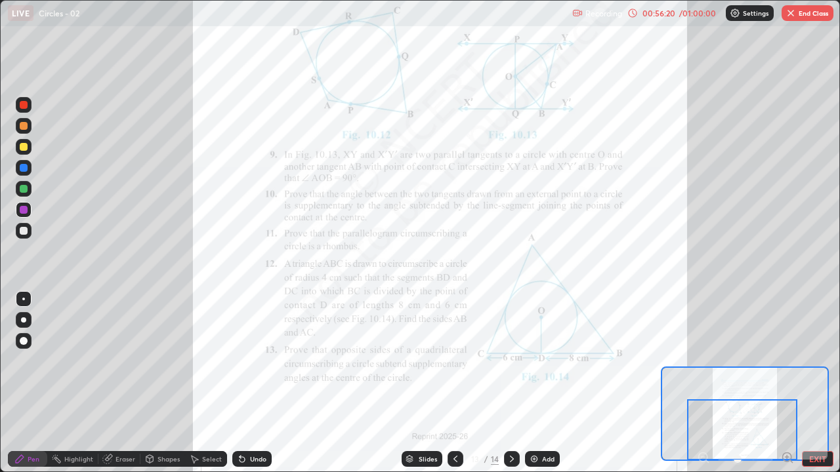
click at [253, 383] on div "Undo" at bounding box center [258, 459] width 16 height 7
click at [252, 383] on div "Undo" at bounding box center [258, 459] width 16 height 7
click at [257, 383] on div "Undo" at bounding box center [258, 459] width 16 height 7
click at [262, 383] on div "Undo" at bounding box center [258, 459] width 16 height 7
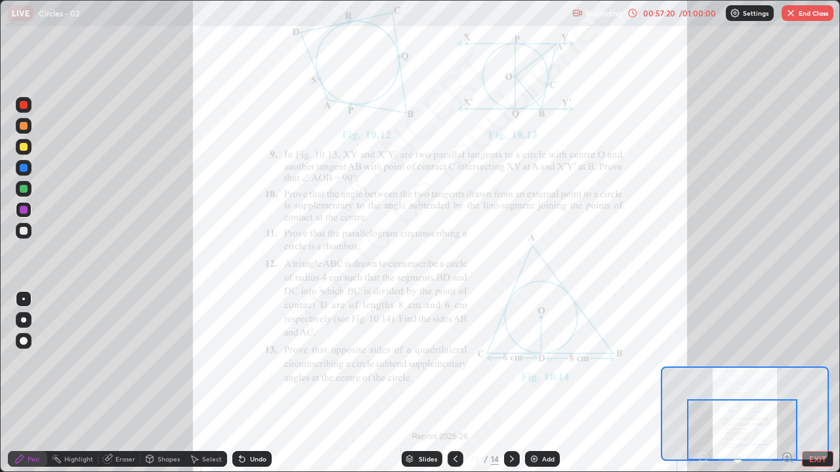
click at [262, 383] on div "Undo" at bounding box center [258, 459] width 16 height 7
click at [23, 185] on div at bounding box center [24, 189] width 8 height 8
click at [258, 383] on div "Undo" at bounding box center [251, 459] width 39 height 16
click at [247, 383] on div "Undo" at bounding box center [251, 459] width 39 height 16
click at [254, 383] on div "Undo" at bounding box center [258, 459] width 16 height 7
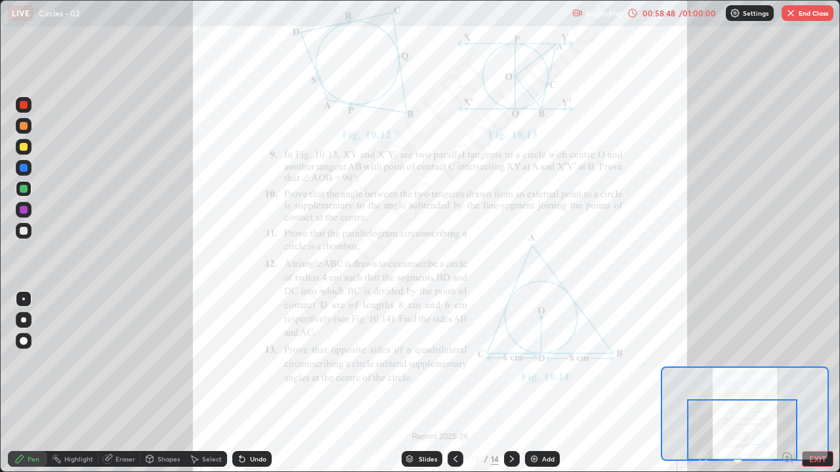
click at [252, 383] on div "Undo" at bounding box center [251, 459] width 39 height 16
click at [250, 383] on div "Undo" at bounding box center [258, 459] width 16 height 7
click at [262, 383] on div "Undo" at bounding box center [251, 459] width 39 height 16
click at [254, 383] on div "Undo" at bounding box center [258, 459] width 16 height 7
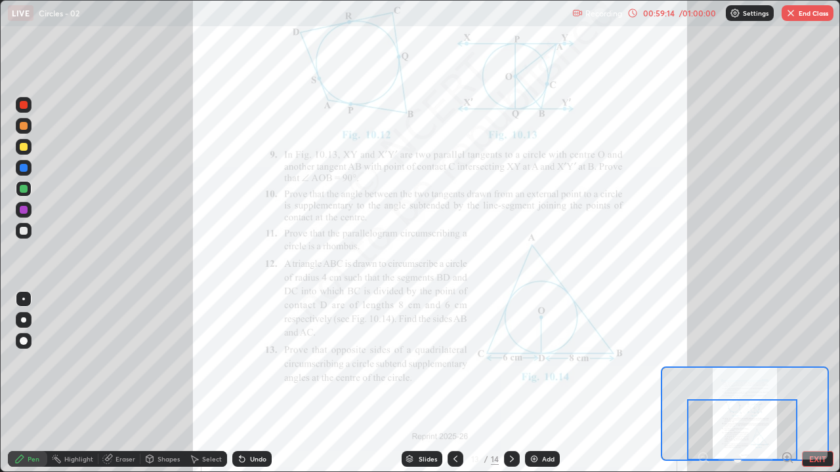
click at [251, 383] on div "Undo" at bounding box center [258, 459] width 16 height 7
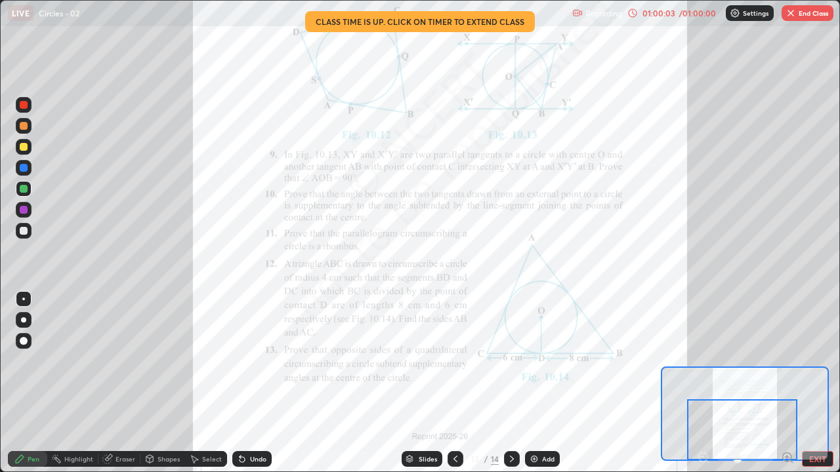
click at [245, 383] on icon at bounding box center [242, 459] width 10 height 10
click at [806, 16] on button "End Class" at bounding box center [807, 13] width 52 height 16
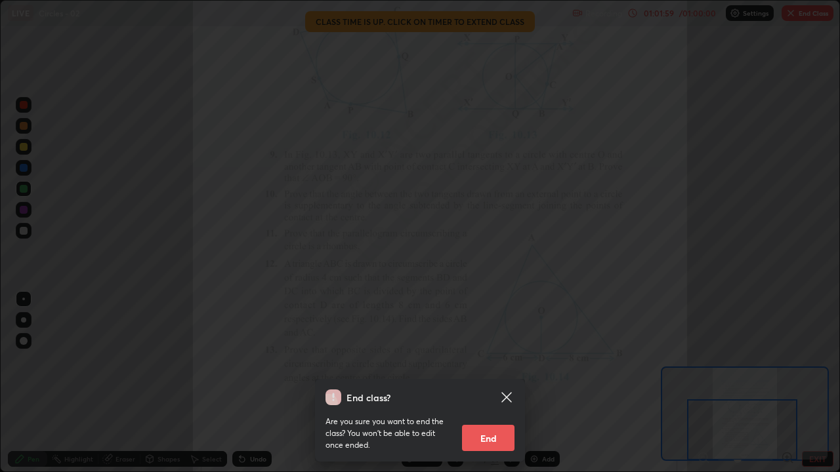
click at [495, 383] on button "End" at bounding box center [488, 438] width 52 height 26
